Goal: Information Seeking & Learning: Learn about a topic

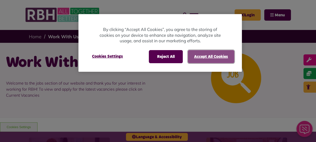
click at [205, 54] on button "Accept All Cookies" at bounding box center [211, 56] width 47 height 13
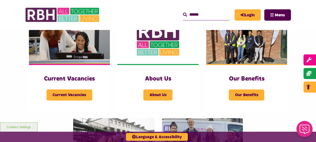
scroll to position [117, 0]
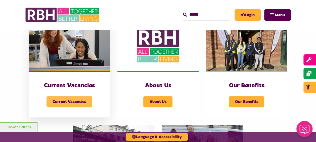
click at [74, 100] on span "Current Vacancies" at bounding box center [70, 101] width 46 height 11
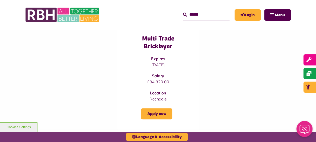
scroll to position [245, 0]
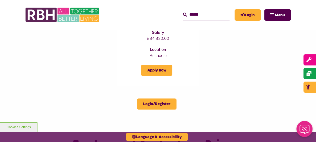
click at [197, 17] on input "Search" at bounding box center [206, 14] width 47 height 11
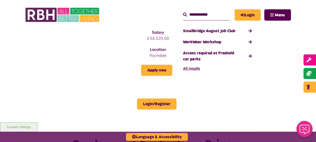
type input "**********"
click at [183, 12] on button "Search" at bounding box center [185, 15] width 4 height 6
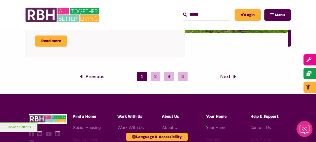
scroll to position [902, 0]
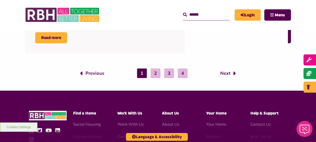
click at [144, 134] on link "Current Vacancies" at bounding box center [134, 136] width 34 height 5
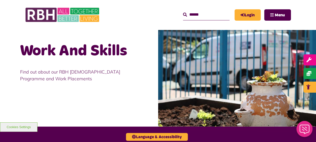
scroll to position [496, 0]
